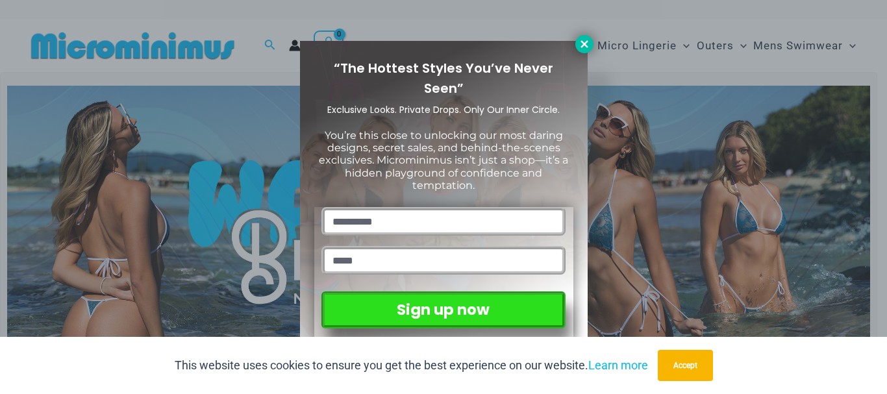
click at [583, 43] on icon at bounding box center [584, 43] width 7 height 7
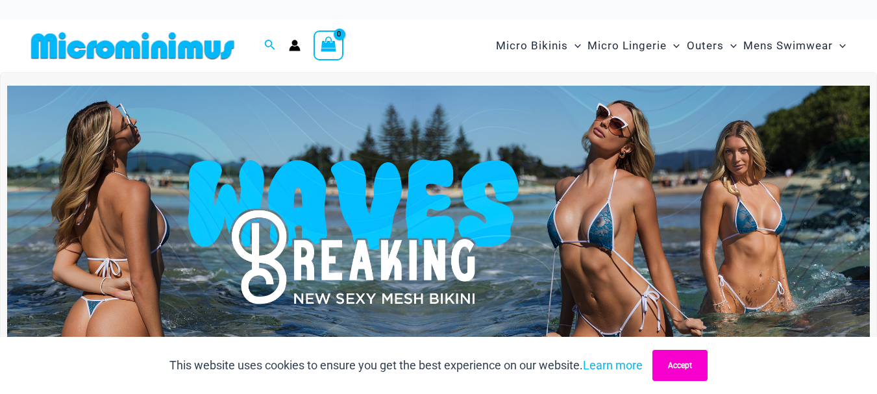
click at [682, 364] on button "Accept" at bounding box center [680, 365] width 55 height 31
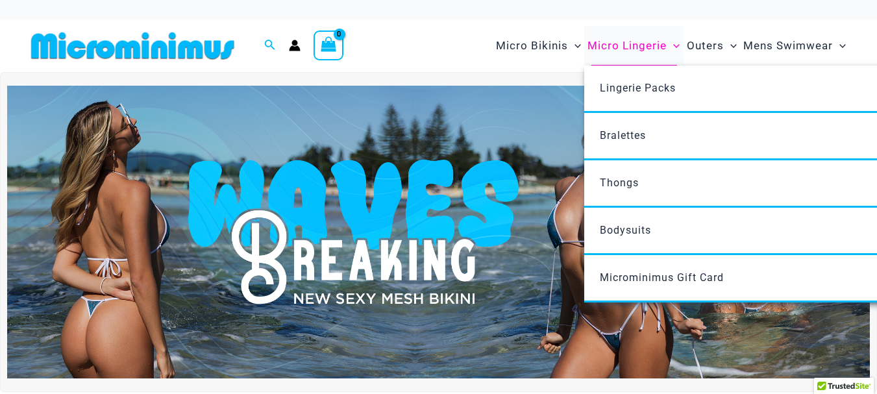
click at [627, 48] on span "Micro Lingerie" at bounding box center [627, 45] width 79 height 33
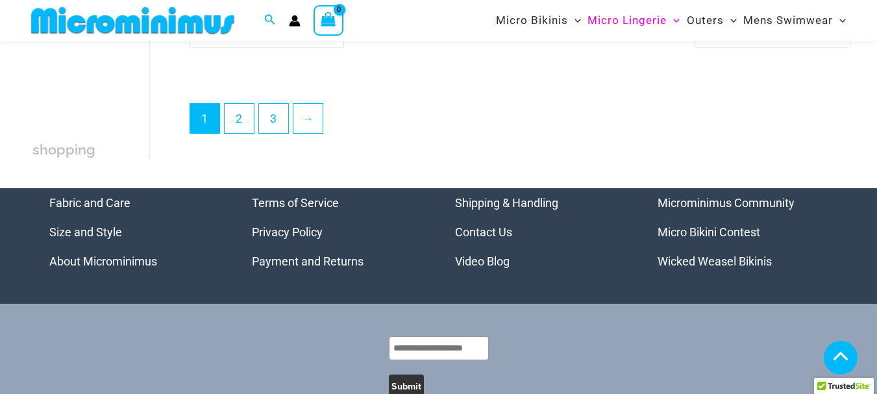
scroll to position [3041, 0]
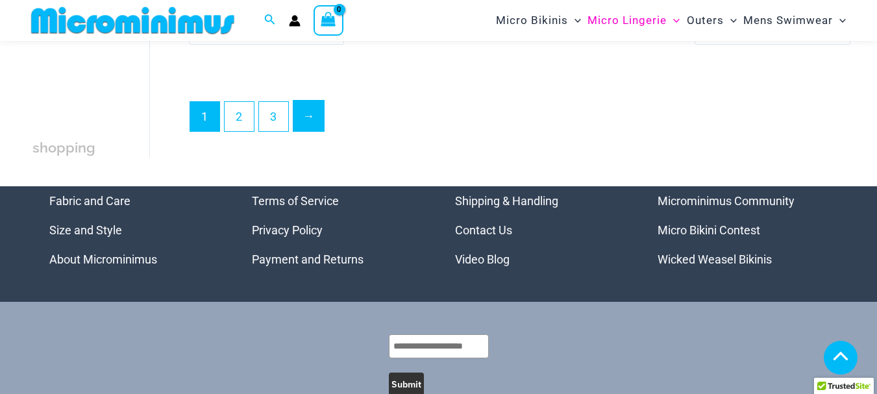
click at [312, 114] on link "→" at bounding box center [309, 116] width 31 height 31
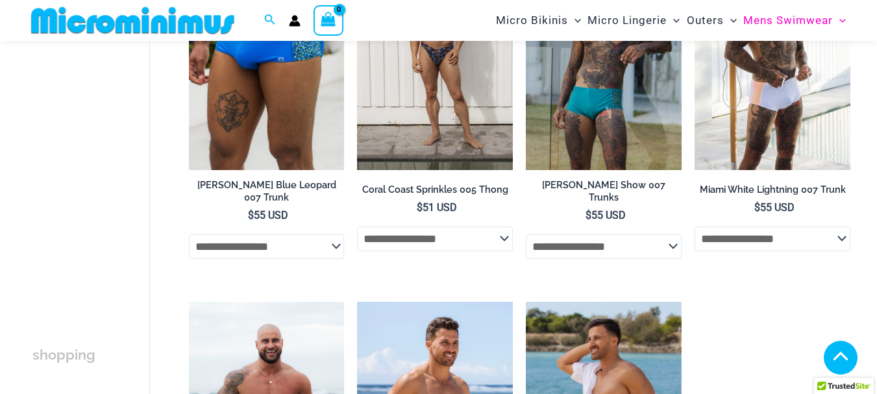
scroll to position [2456, 0]
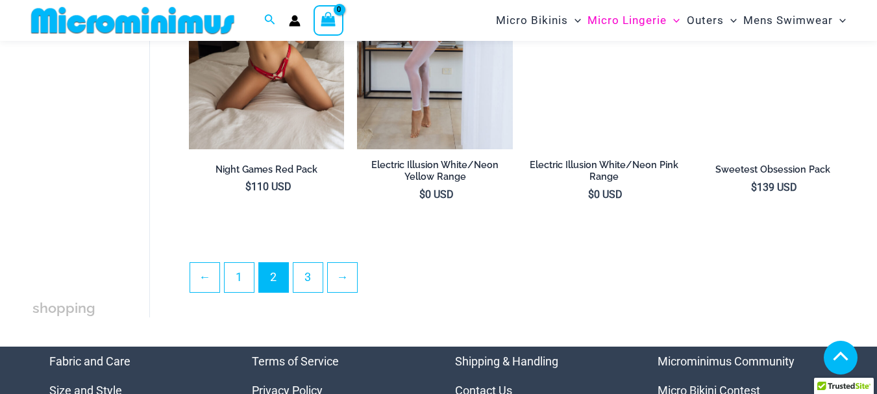
scroll to position [2846, 0]
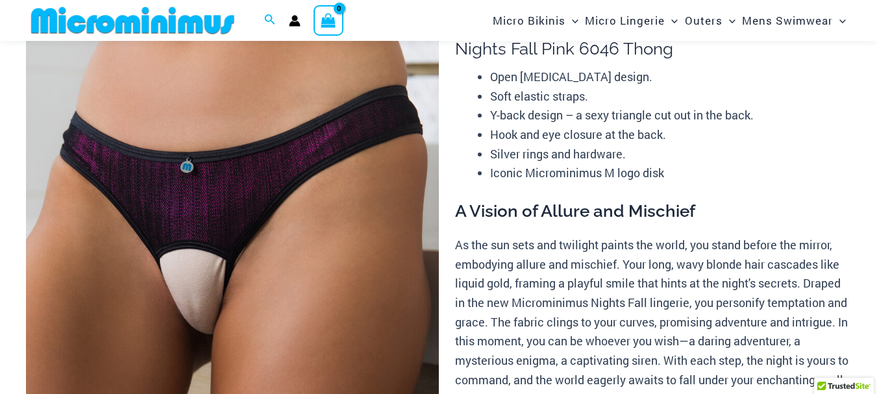
scroll to position [118, 0]
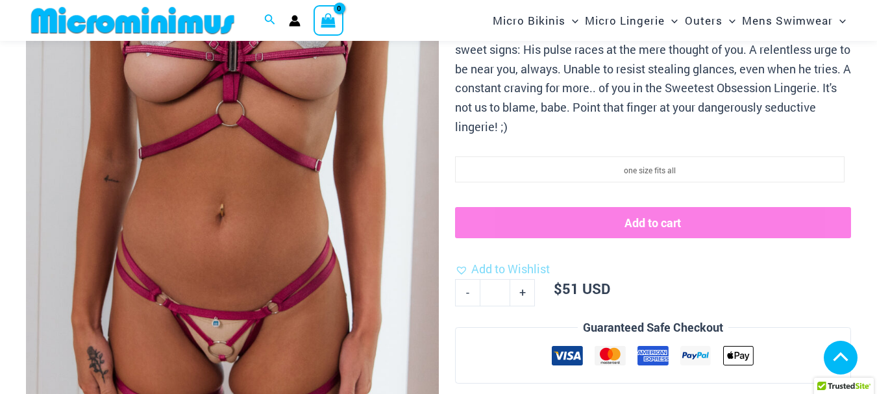
scroll to position [313, 0]
